Goal: Find specific page/section: Find specific page/section

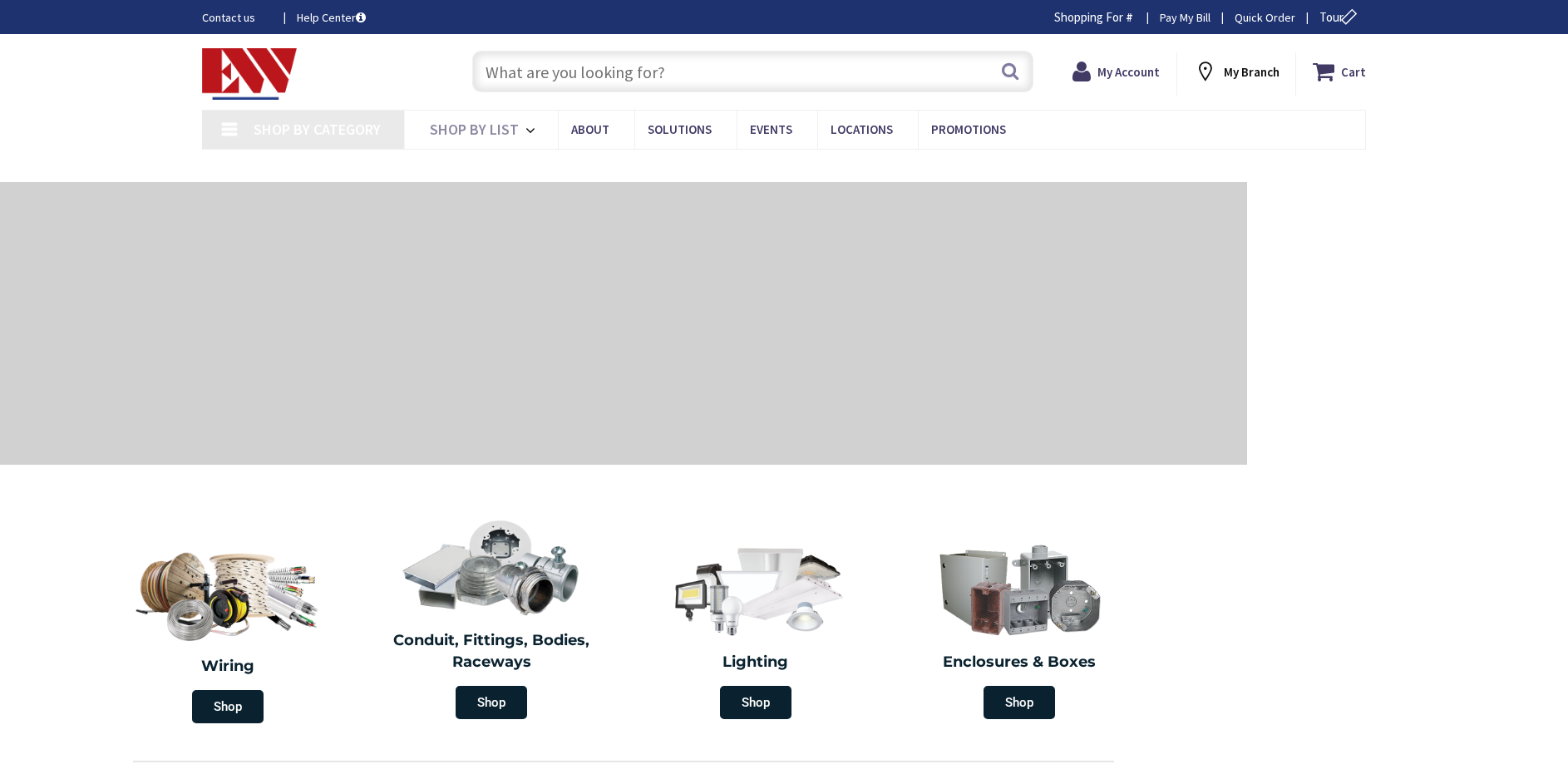
type input "[GEOGRAPHIC_DATA][STREET_ADDRESS][PERSON_NAME][GEOGRAPHIC_DATA]"
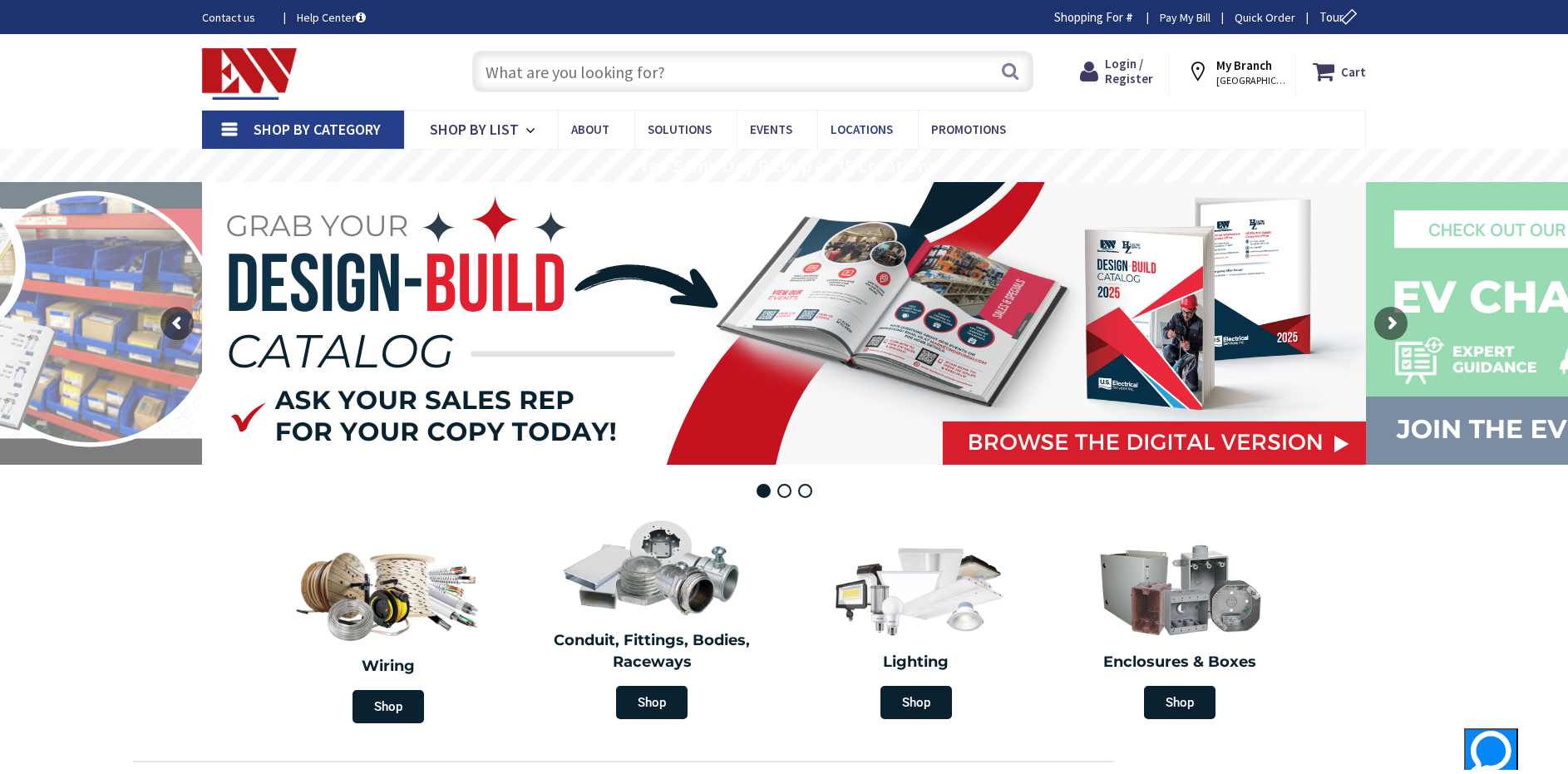
click at [885, 132] on span "Locations" at bounding box center [862, 129] width 63 height 15
